Goal: Information Seeking & Learning: Learn about a topic

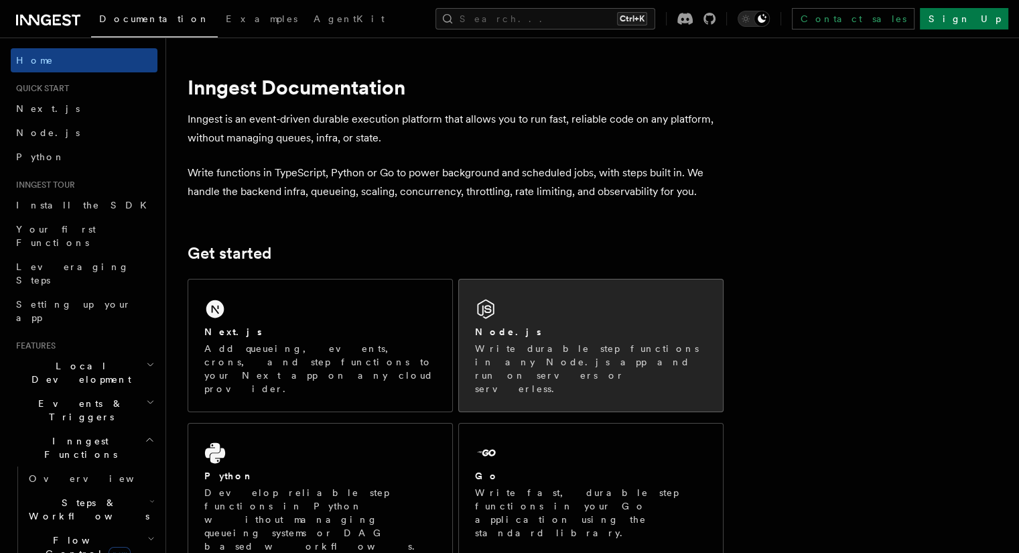
click at [497, 304] on icon at bounding box center [485, 308] width 21 height 21
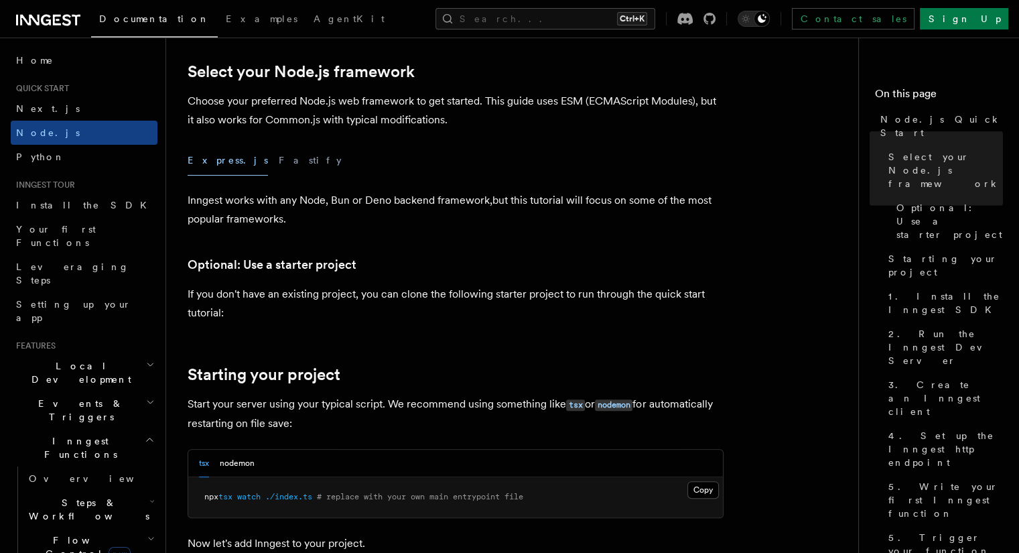
scroll to position [550, 0]
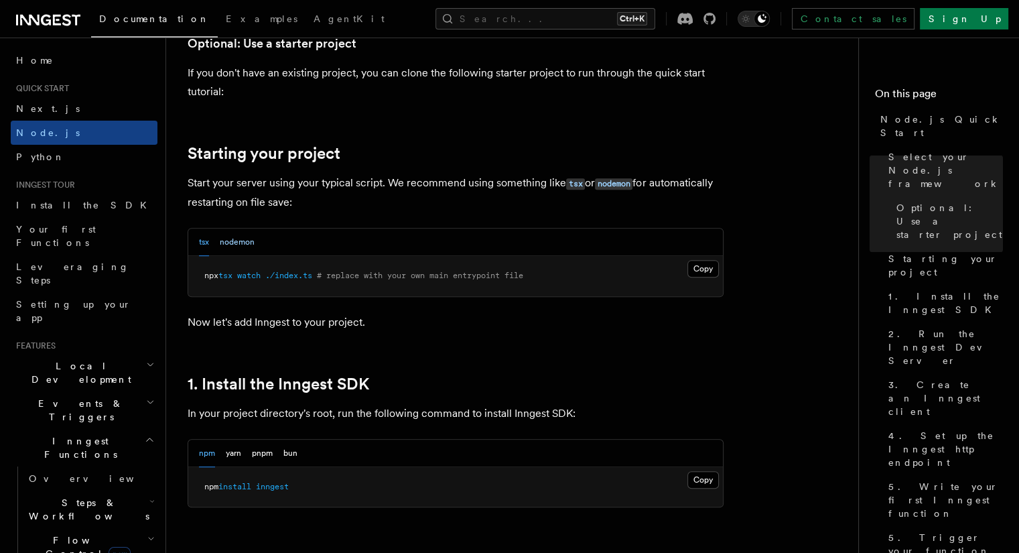
click at [249, 247] on button "nodemon" at bounding box center [237, 242] width 35 height 27
click at [202, 241] on button "tsx" at bounding box center [204, 242] width 10 height 27
click at [247, 233] on button "nodemon" at bounding box center [237, 242] width 35 height 27
click at [201, 239] on button "tsx" at bounding box center [204, 242] width 10 height 27
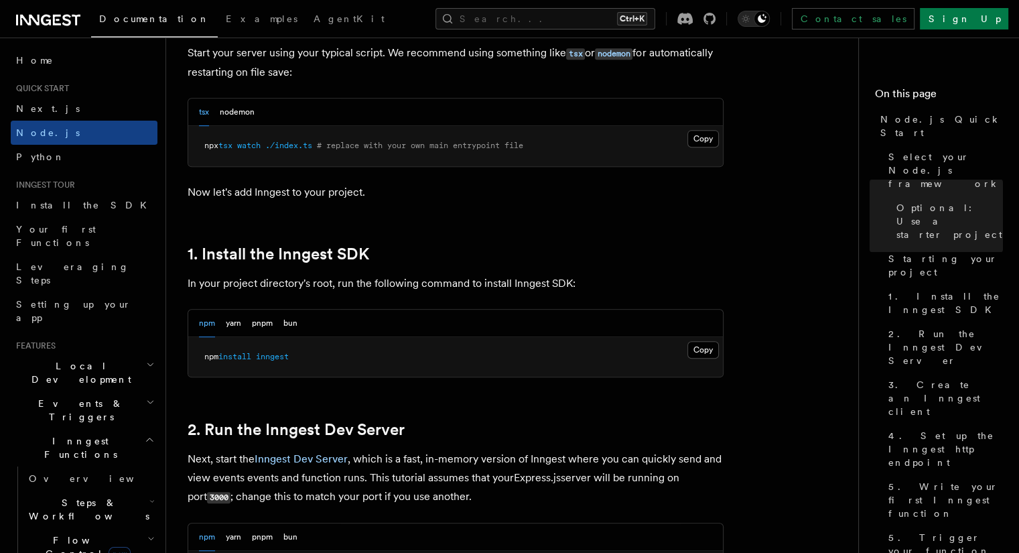
scroll to position [970, 0]
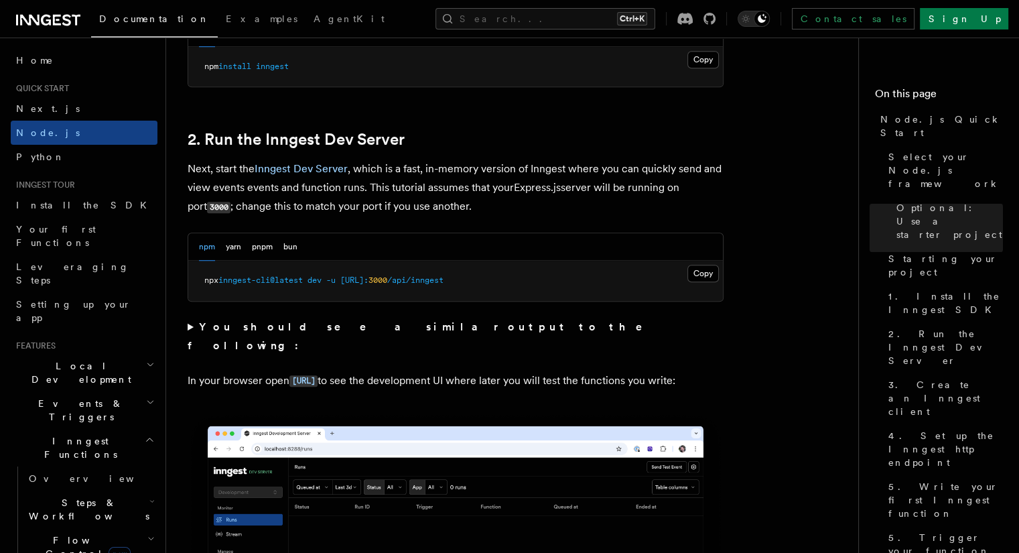
click at [329, 373] on p "In your browser open http://localhost:8288 to see the development UI where late…" at bounding box center [456, 380] width 536 height 19
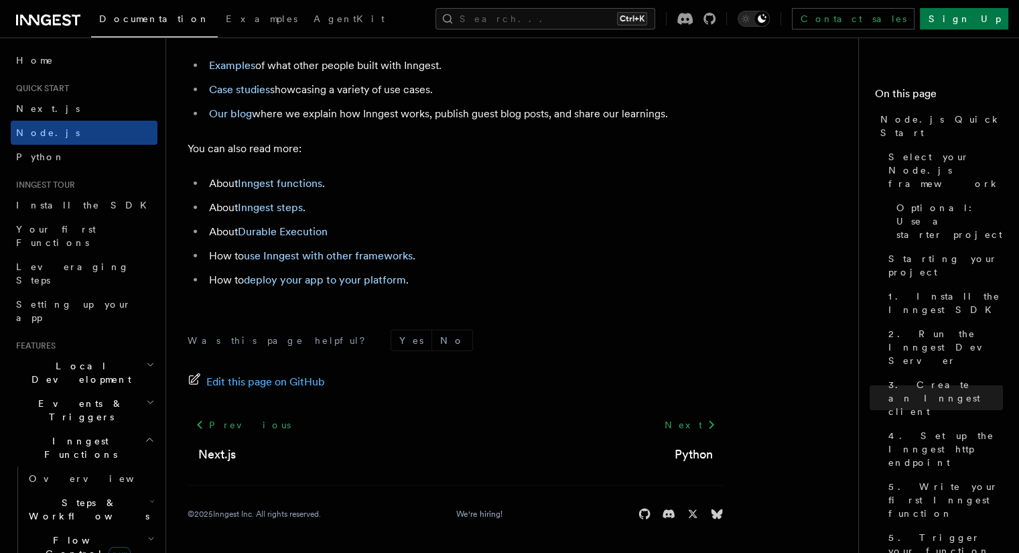
scroll to position [8374, 0]
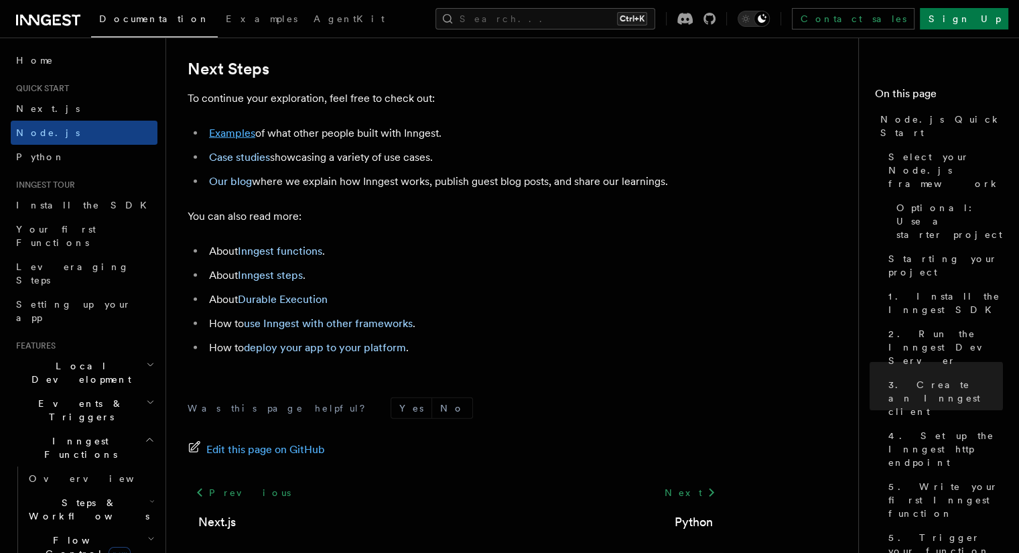
click at [232, 139] on link "Examples" at bounding box center [232, 133] width 46 height 13
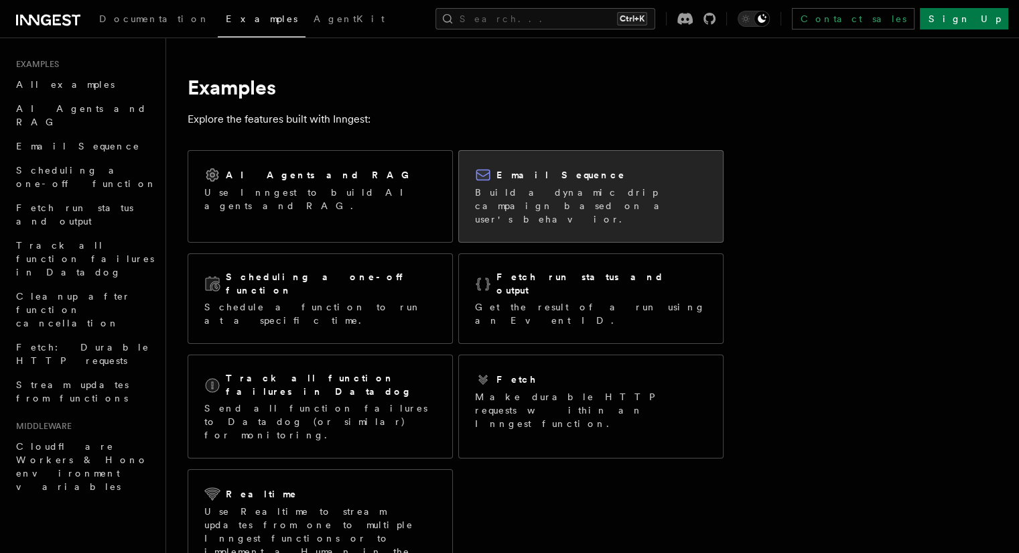
click at [537, 179] on h2 "Email Sequence" at bounding box center [561, 174] width 129 height 13
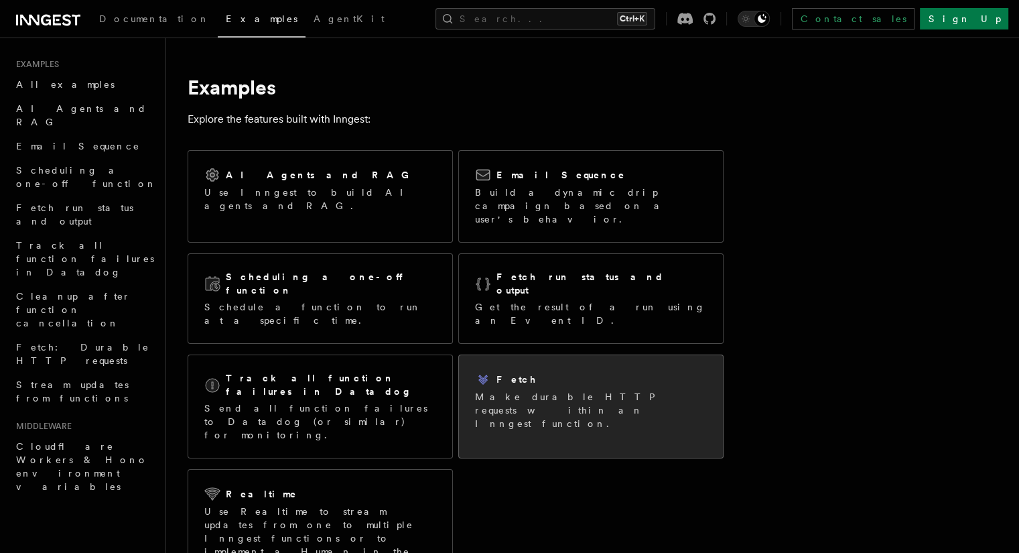
click at [529, 378] on div "Fetch Make durable HTTP requests within an Inngest function." at bounding box center [591, 400] width 264 height 91
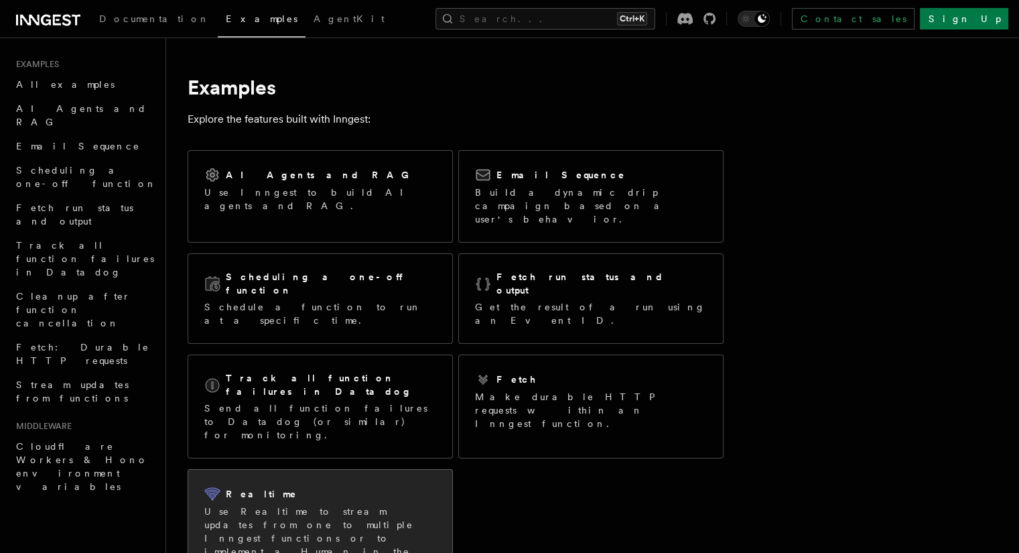
click at [434, 505] on p "Use Realtime to stream updates from one to multiple Inngest functions or to imp…" at bounding box center [320, 538] width 232 height 67
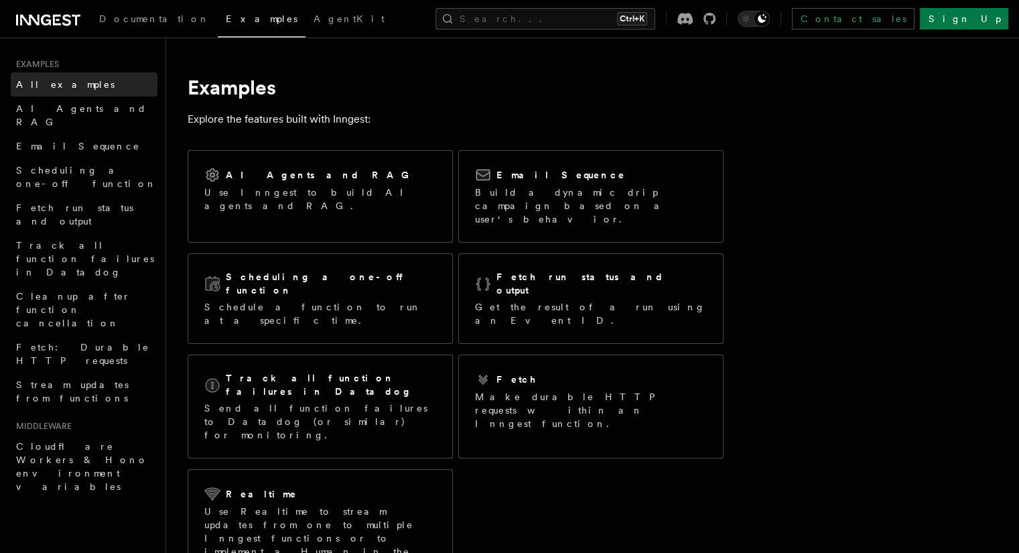
click at [73, 84] on link "All examples" at bounding box center [84, 84] width 147 height 24
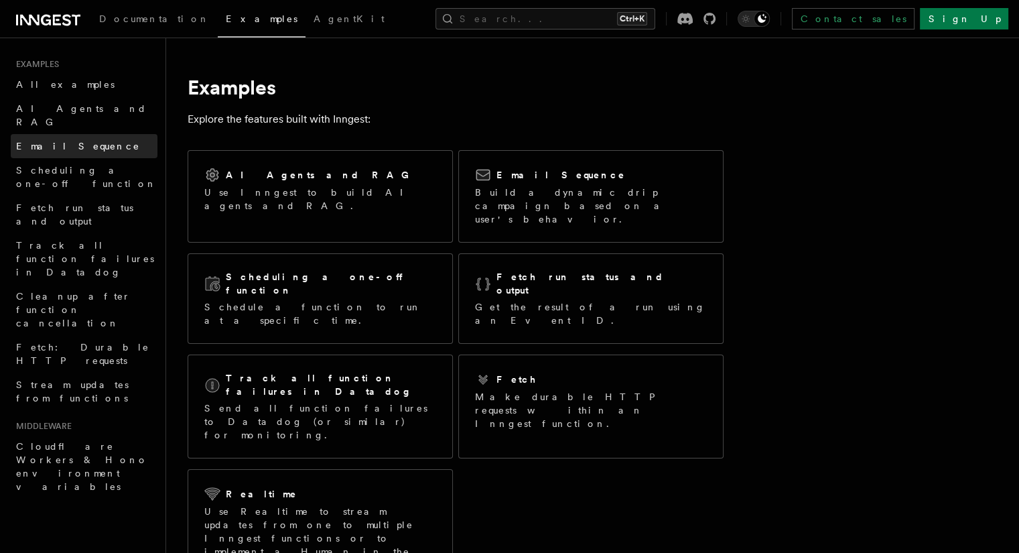
click at [89, 134] on link "Email Sequence" at bounding box center [84, 146] width 147 height 24
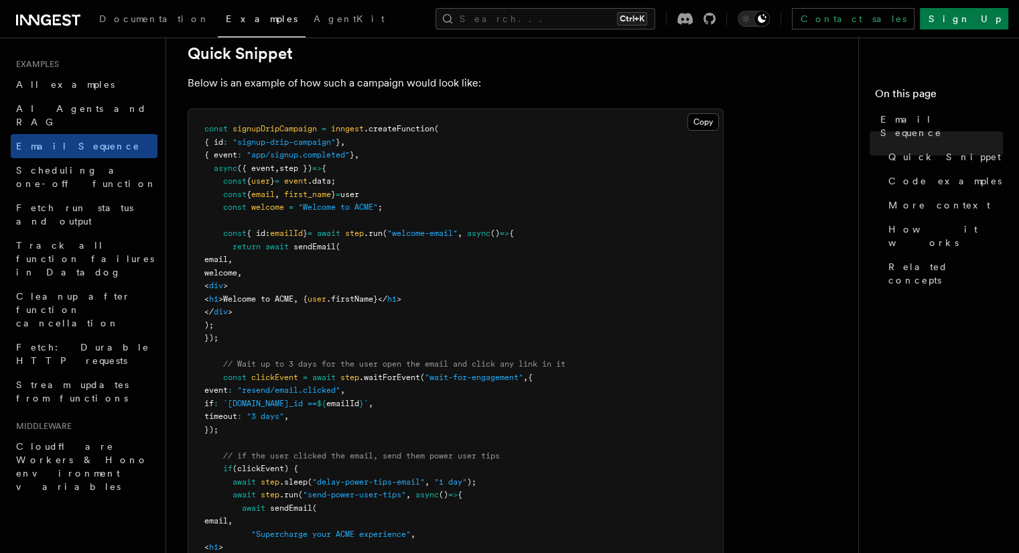
scroll to position [357, 0]
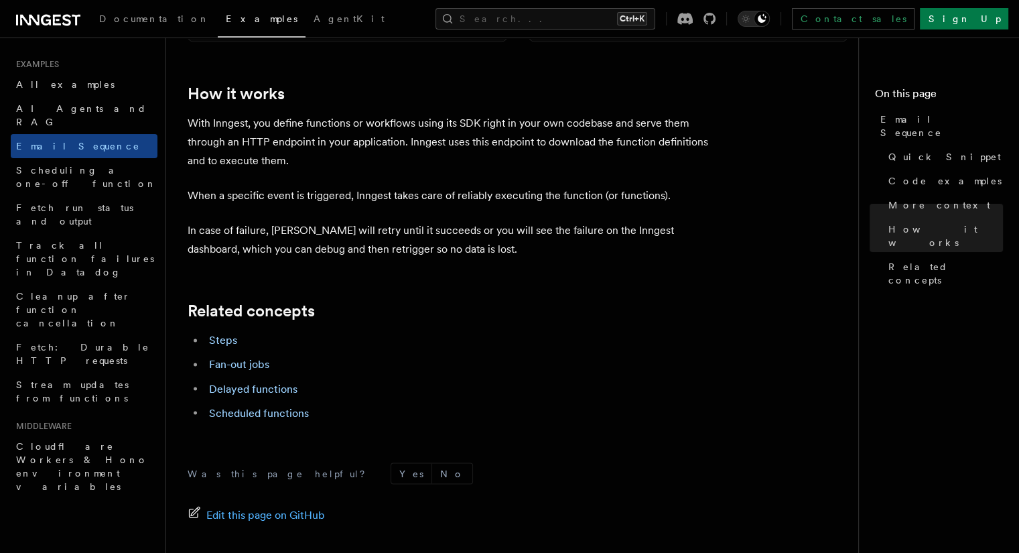
scroll to position [2163, 0]
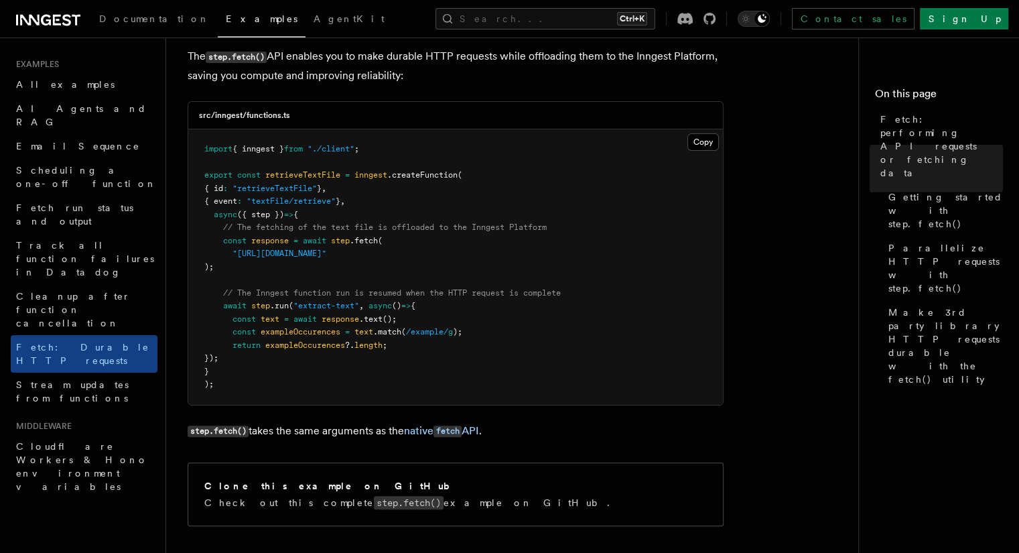
scroll to position [227, 0]
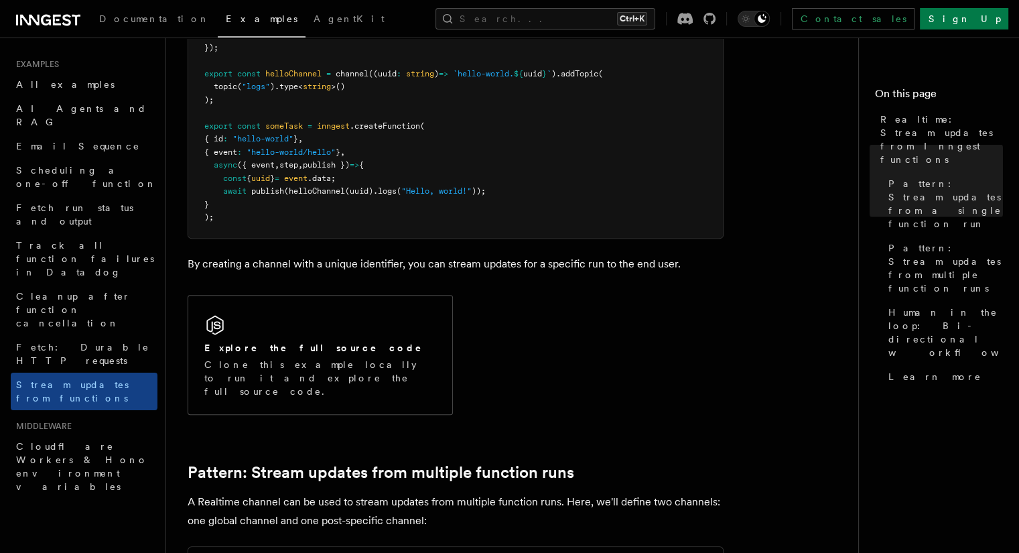
scroll to position [788, 0]
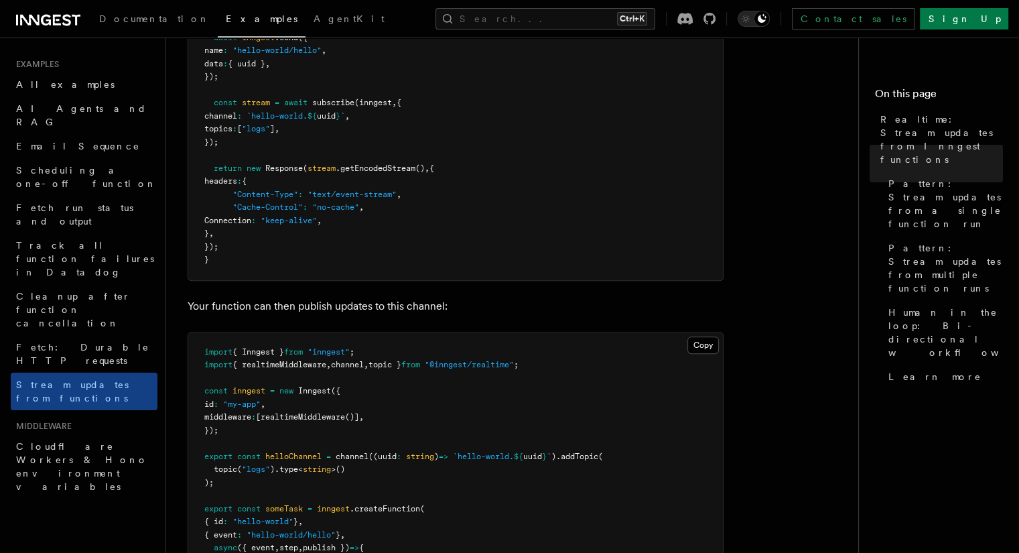
scroll to position [897, 0]
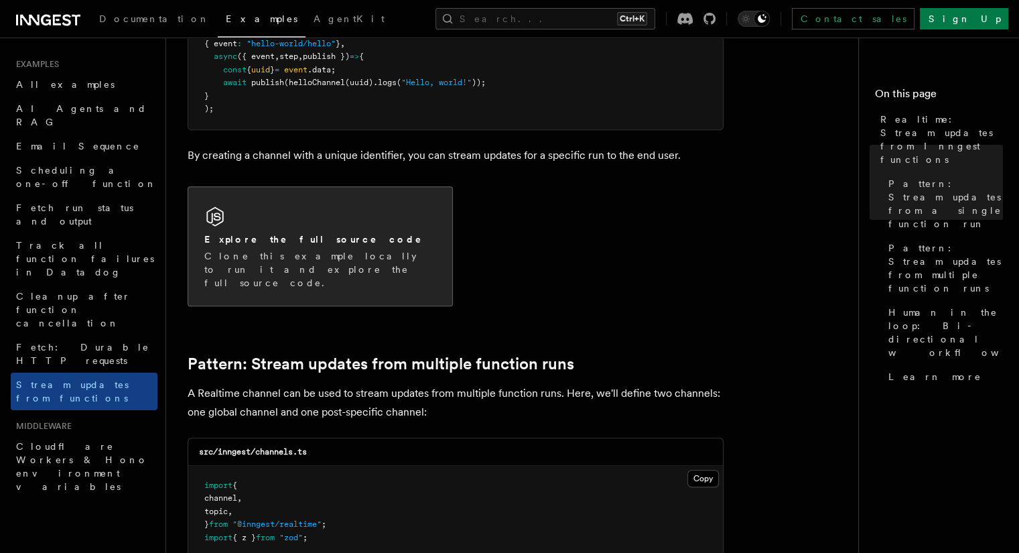
click at [394, 219] on div "Explore the full source code Clone this example locally to run it and explore t…" at bounding box center [320, 246] width 264 height 119
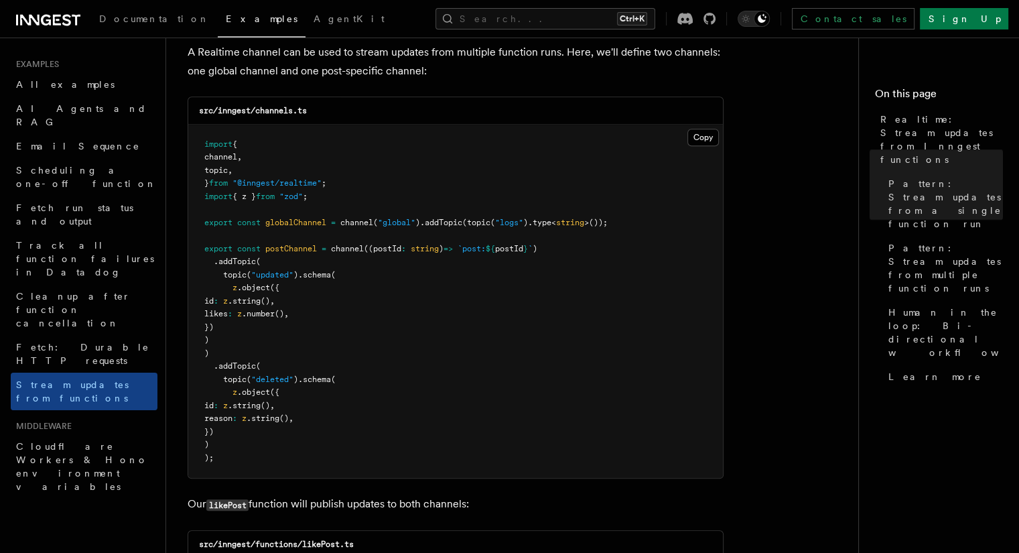
scroll to position [1323, 0]
